Goal: Information Seeking & Learning: Learn about a topic

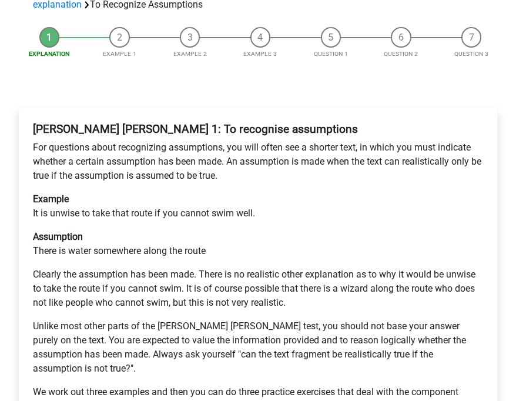
scroll to position [139, 0]
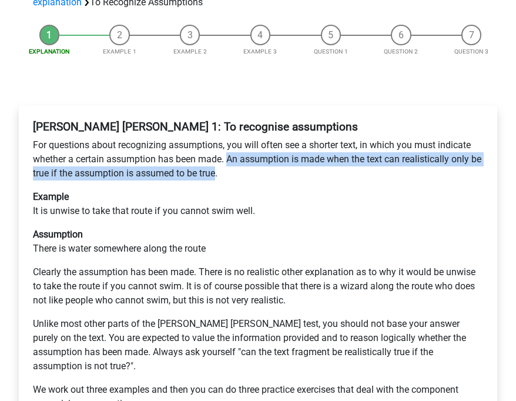
drag, startPoint x: 230, startPoint y: 116, endPoint x: 229, endPoint y: 130, distance: 13.5
click at [229, 138] on p "For questions about recognizing assumptions, you will often see a shorter text,…" at bounding box center [258, 159] width 450 height 42
copy p "An assumption is made when the text can realistically only be true if the assum…"
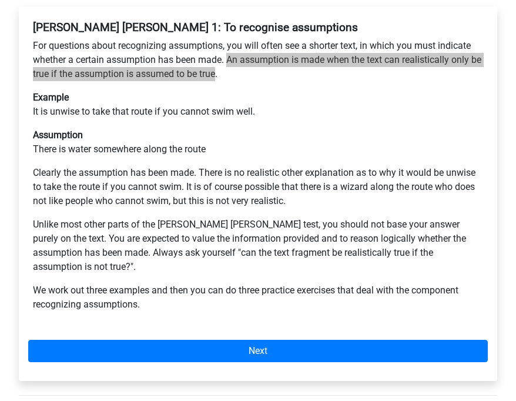
scroll to position [239, 0]
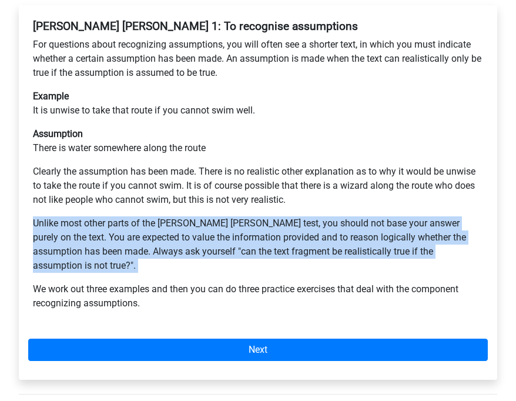
drag, startPoint x: 33, startPoint y: 183, endPoint x: 424, endPoint y: 212, distance: 391.1
click at [412, 216] on p "Unlike most other parts of the Watson Glaser test, you should not base your ans…" at bounding box center [258, 244] width 450 height 56
click at [90, 216] on p "Unlike most other parts of the Watson Glaser test, you should not base your ans…" at bounding box center [258, 244] width 450 height 56
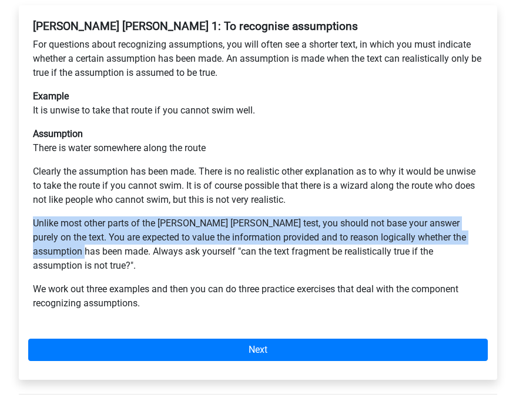
drag, startPoint x: 59, startPoint y: 213, endPoint x: 35, endPoint y: 177, distance: 43.2
click at [35, 216] on p "Unlike most other parts of the Watson Glaser test, you should not base your ans…" at bounding box center [258, 244] width 450 height 56
copy p "Unlike most other parts of the Watson Glaser test, you should not base your ans…"
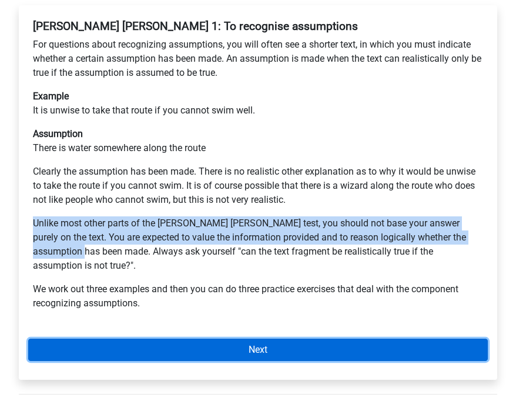
click at [256, 338] on link "Next" at bounding box center [257, 349] width 459 height 22
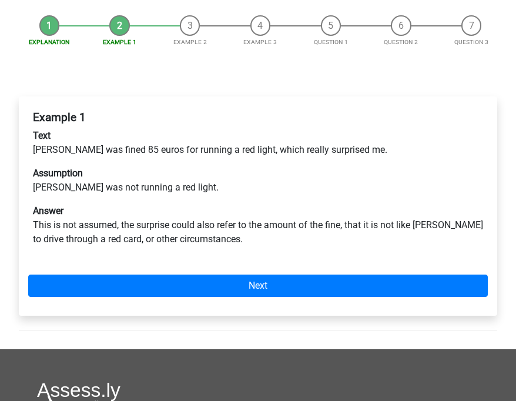
scroll to position [170, 0]
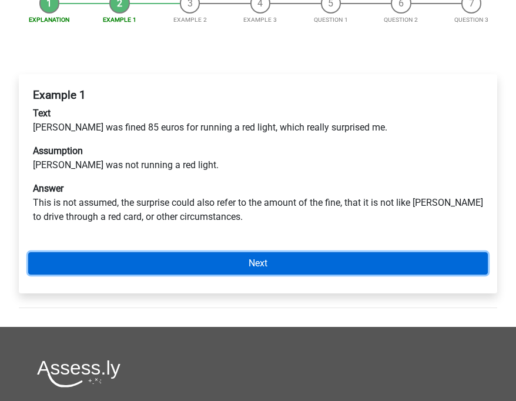
click at [184, 252] on link "Next" at bounding box center [257, 263] width 459 height 22
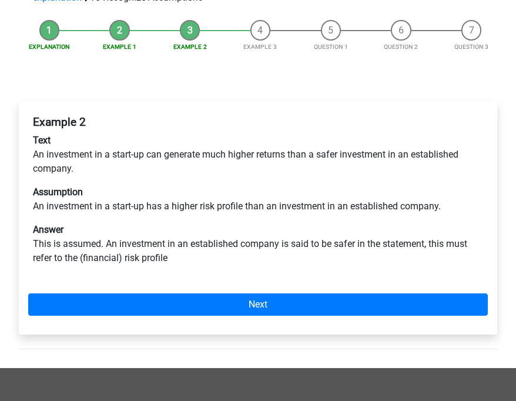
scroll to position [146, 0]
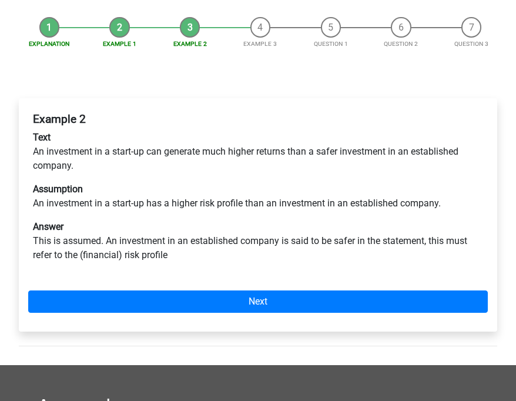
click at [260, 270] on div "Example 2 Text An investment in a start-up can generate much higher returns tha…" at bounding box center [258, 214] width 478 height 233
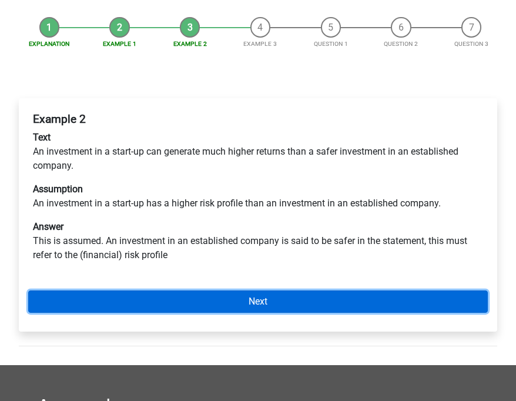
click at [261, 290] on link "Next" at bounding box center [257, 301] width 459 height 22
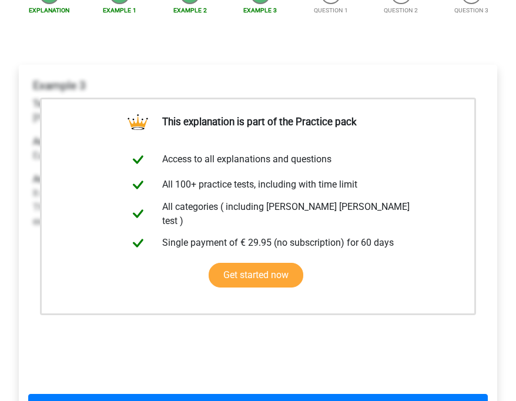
scroll to position [186, 0]
